Goal: Find contact information: Find contact information

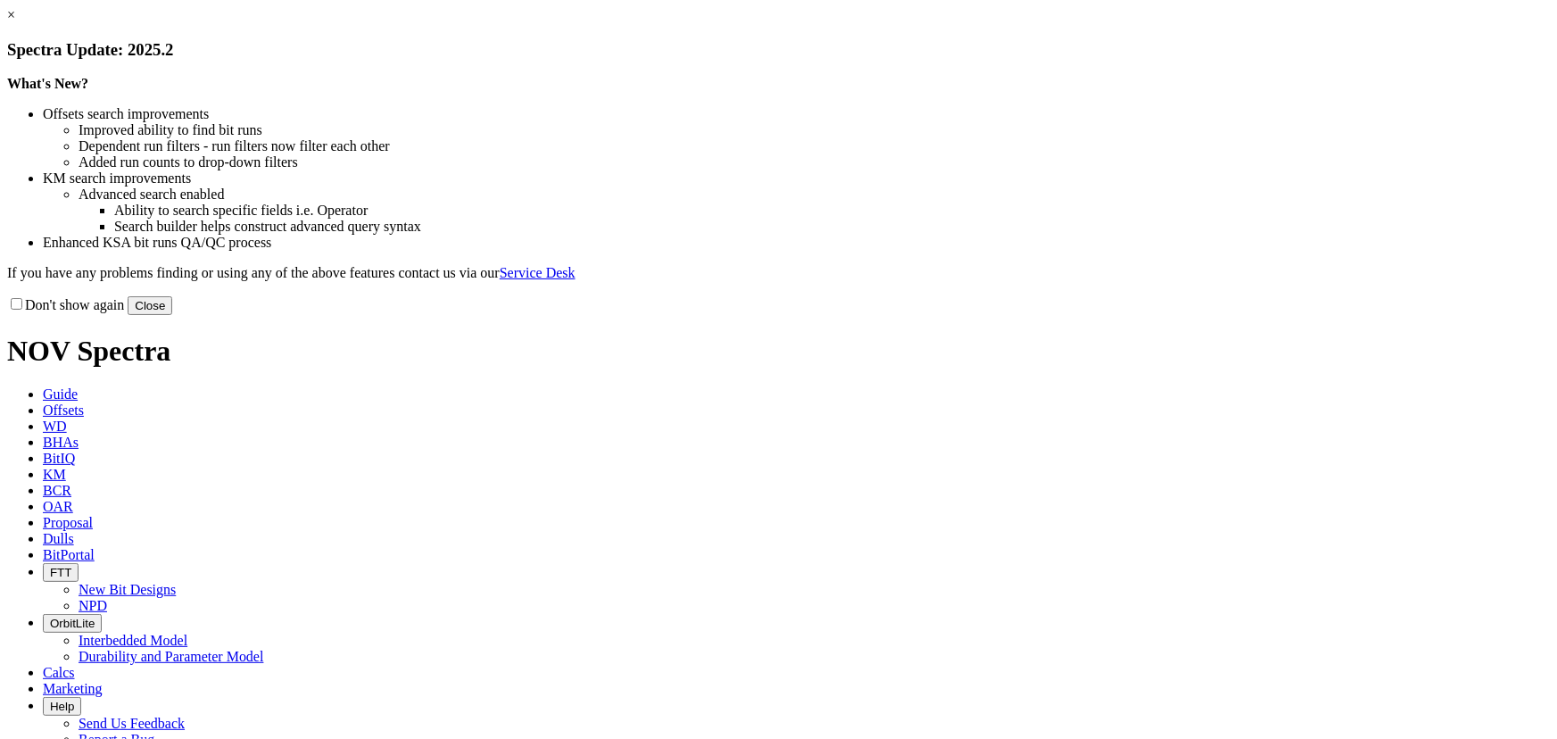
click at [172, 315] on button "Close" at bounding box center [150, 305] width 45 height 19
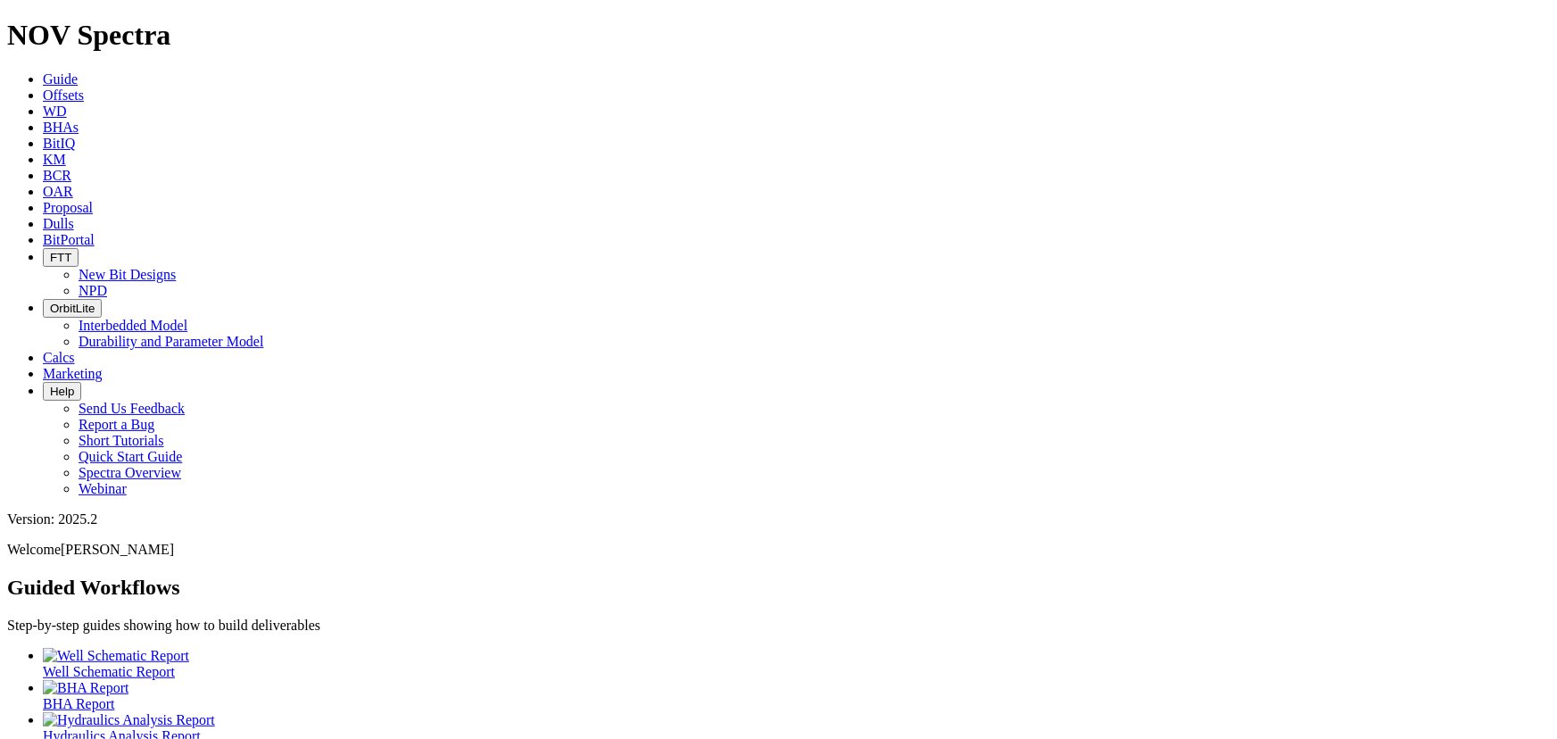
click at [43, 216] on icon at bounding box center [43, 223] width 0 height 15
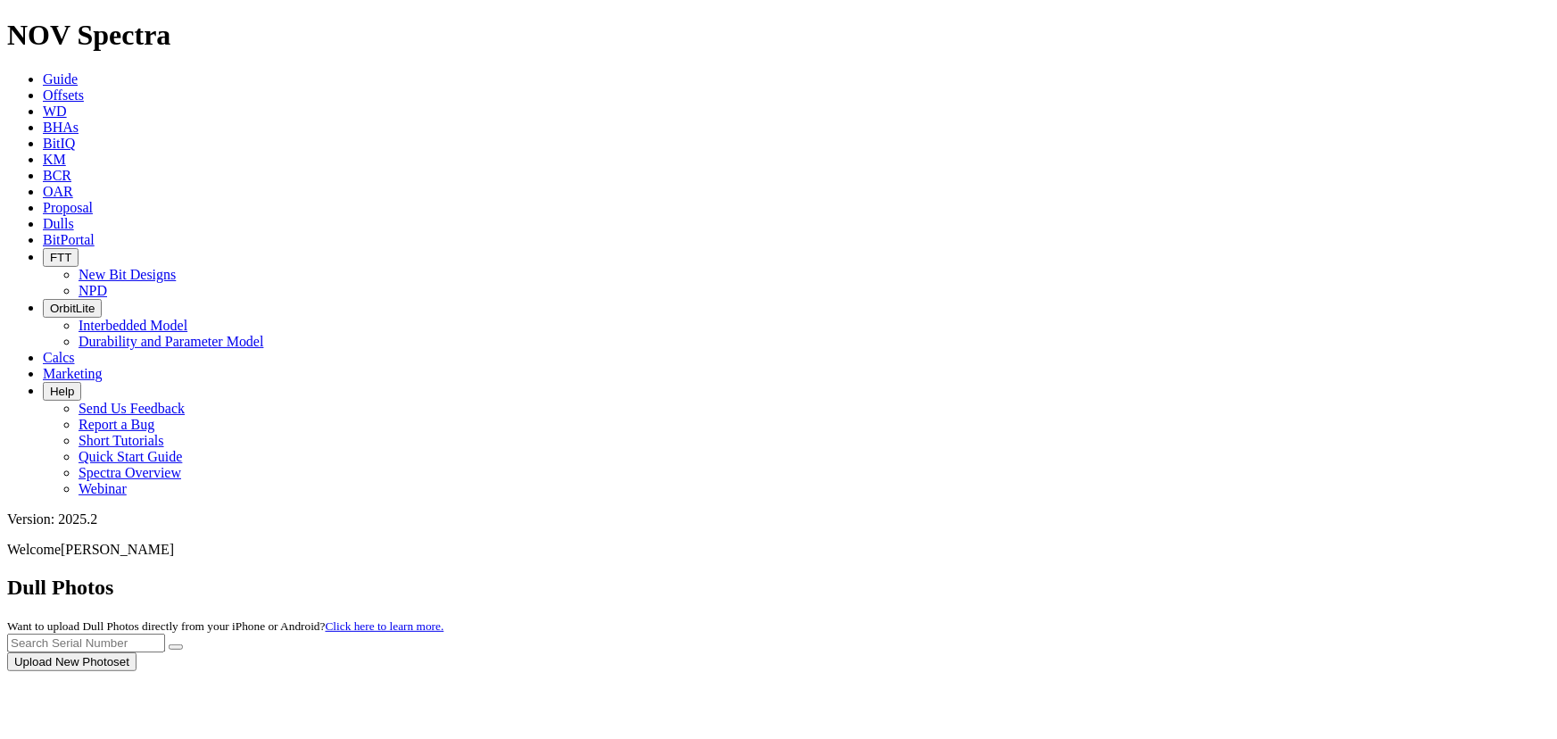
click at [1162, 671] on div at bounding box center [778, 671] width 1543 height 0
click at [165, 634] on input "text" at bounding box center [86, 643] width 158 height 19
type input "A317730"
click at [169, 644] on button "submit" at bounding box center [176, 646] width 14 height 5
